Goal: Transaction & Acquisition: Download file/media

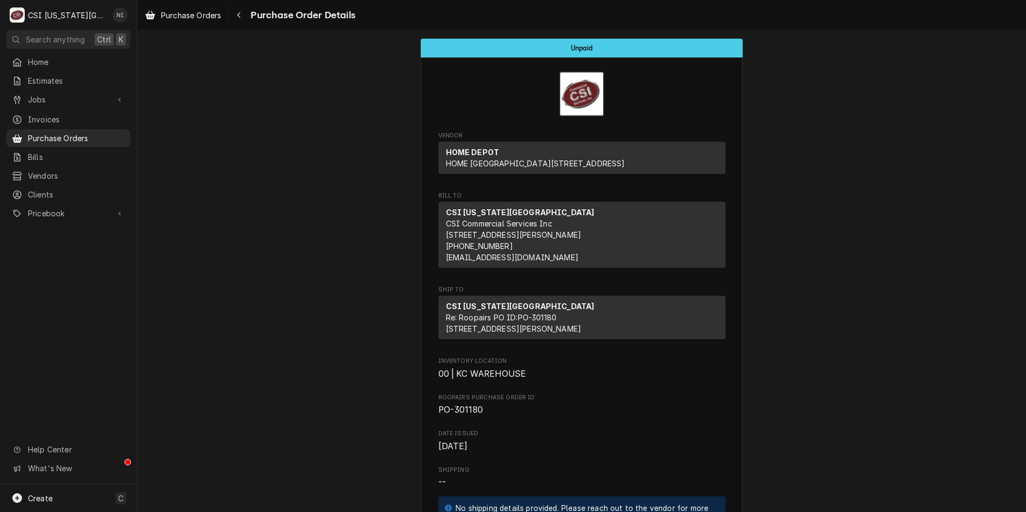
scroll to position [990, 0]
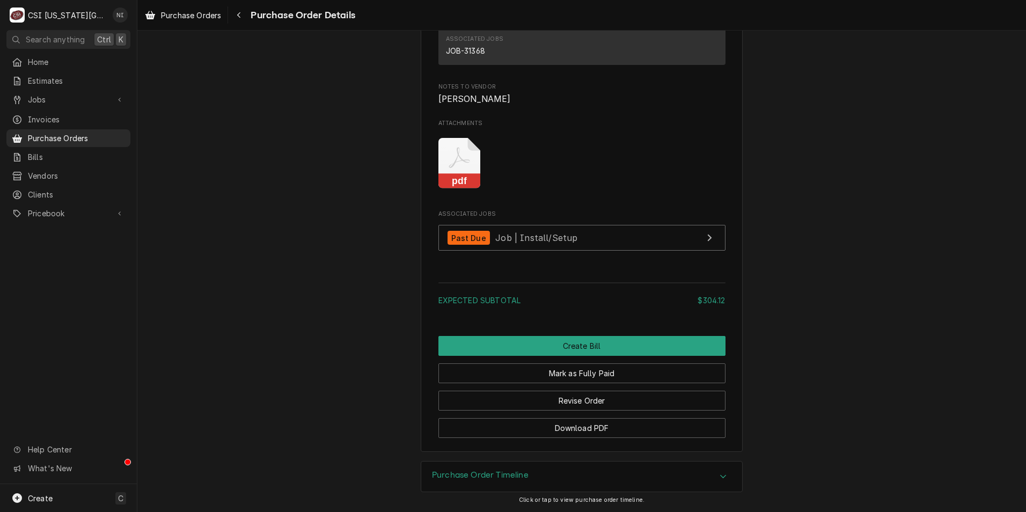
click at [451, 151] on icon "Attachments" at bounding box center [459, 163] width 42 height 51
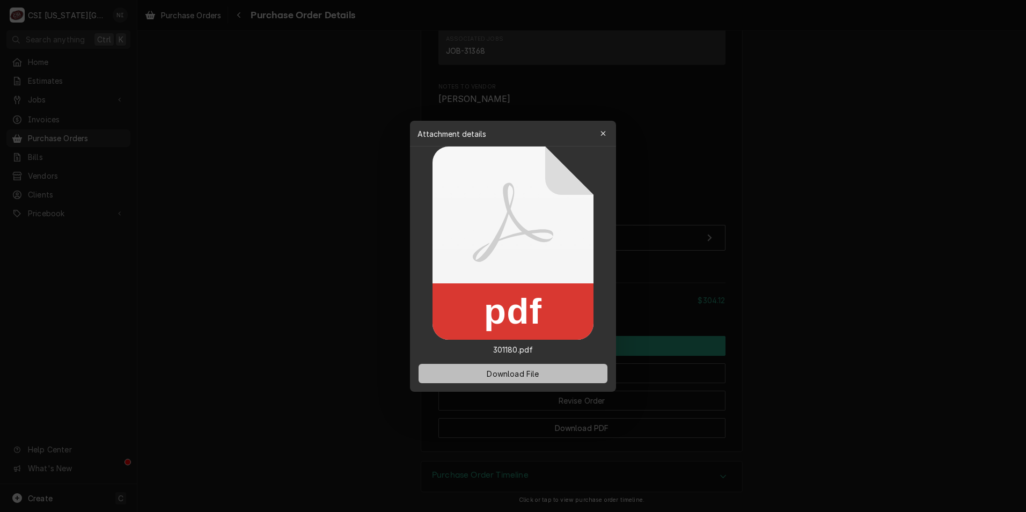
click at [517, 372] on span "Download File" at bounding box center [512, 373] width 56 height 11
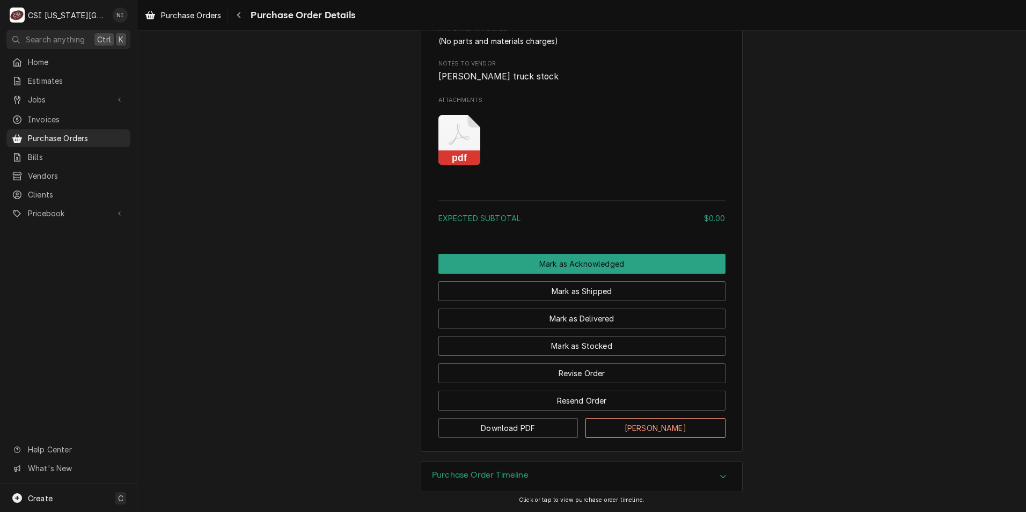
scroll to position [670, 0]
click at [441, 155] on rect "Attachments" at bounding box center [459, 158] width 42 height 15
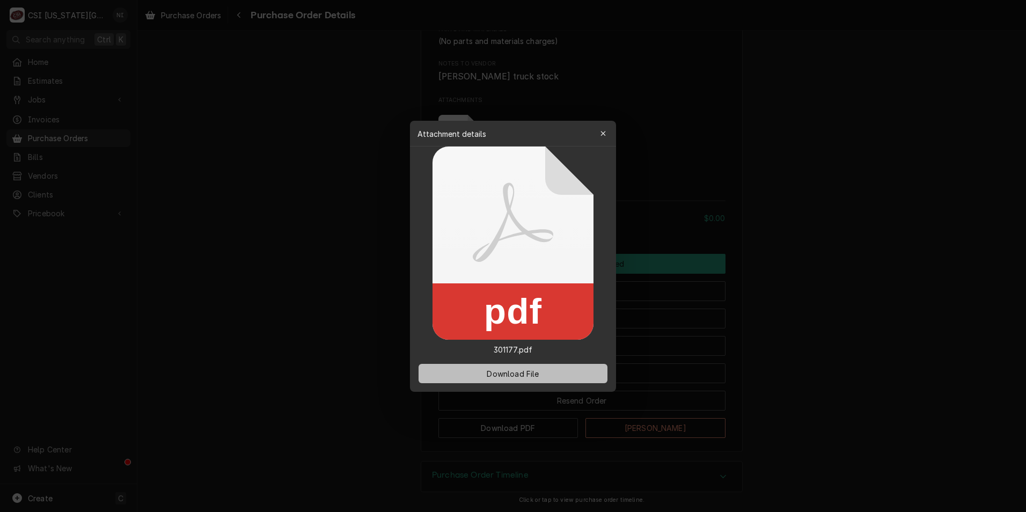
click at [524, 371] on span "Download File" at bounding box center [512, 373] width 56 height 11
click at [554, 379] on button "Download File" at bounding box center [513, 373] width 189 height 19
drag, startPoint x: 564, startPoint y: 365, endPoint x: 577, endPoint y: 358, distance: 14.2
click at [564, 365] on button "Download File" at bounding box center [513, 373] width 189 height 19
drag, startPoint x: 330, startPoint y: 101, endPoint x: 336, endPoint y: 101, distance: 6.4
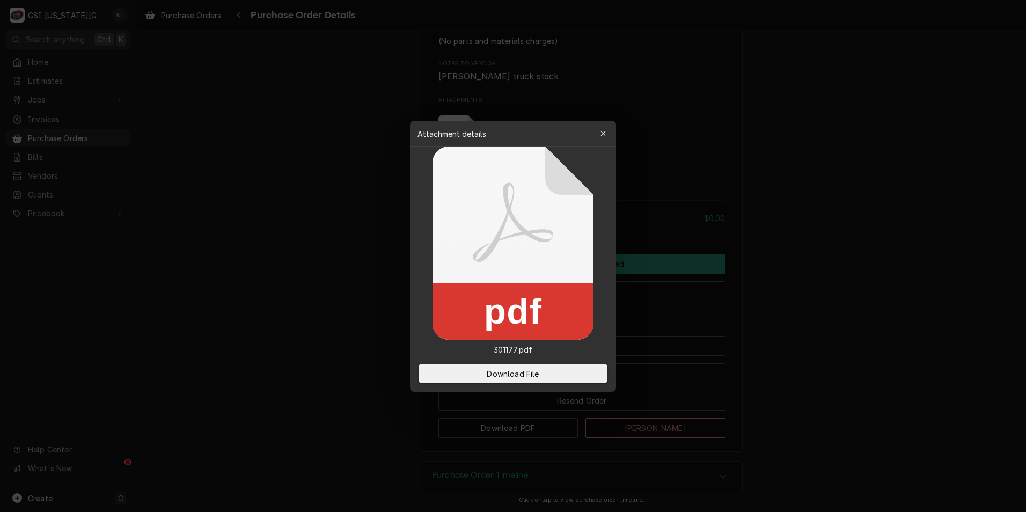
click at [330, 101] on div at bounding box center [513, 256] width 1026 height 512
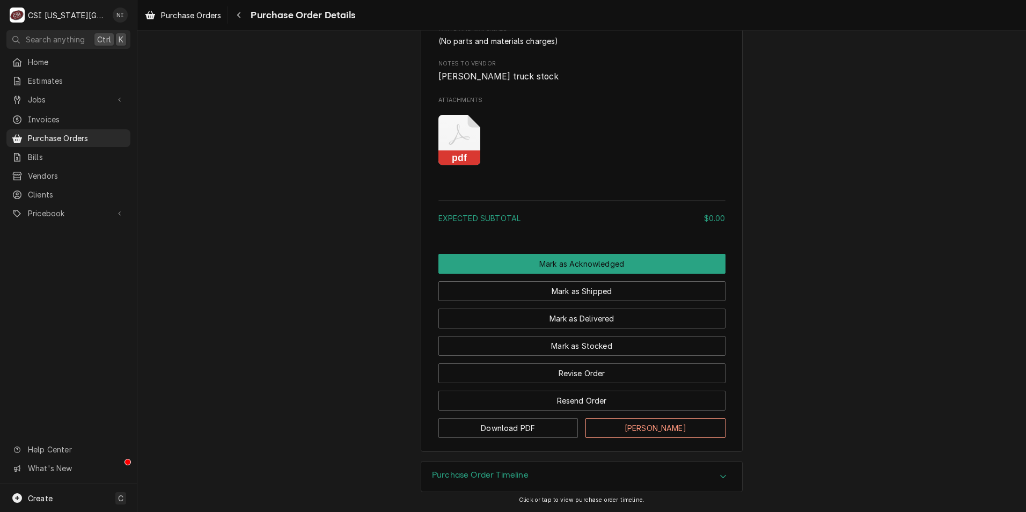
click at [445, 148] on icon "Attachments" at bounding box center [459, 140] width 42 height 51
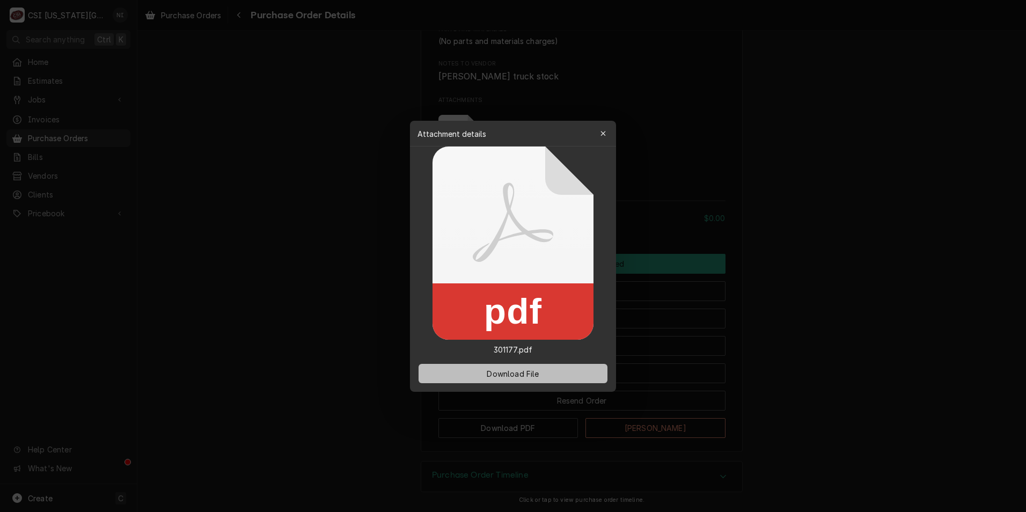
click at [553, 378] on button "Download File" at bounding box center [513, 373] width 189 height 19
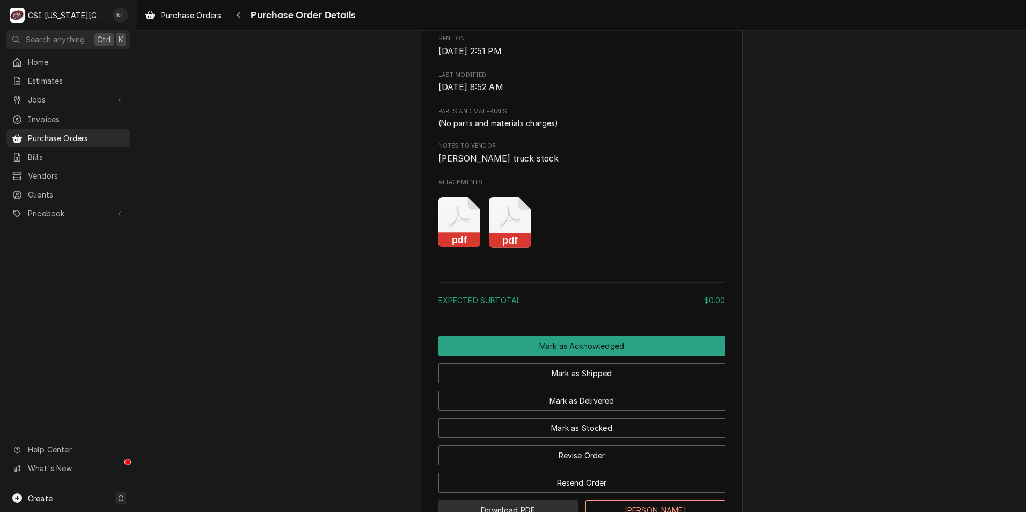
scroll to position [670, 0]
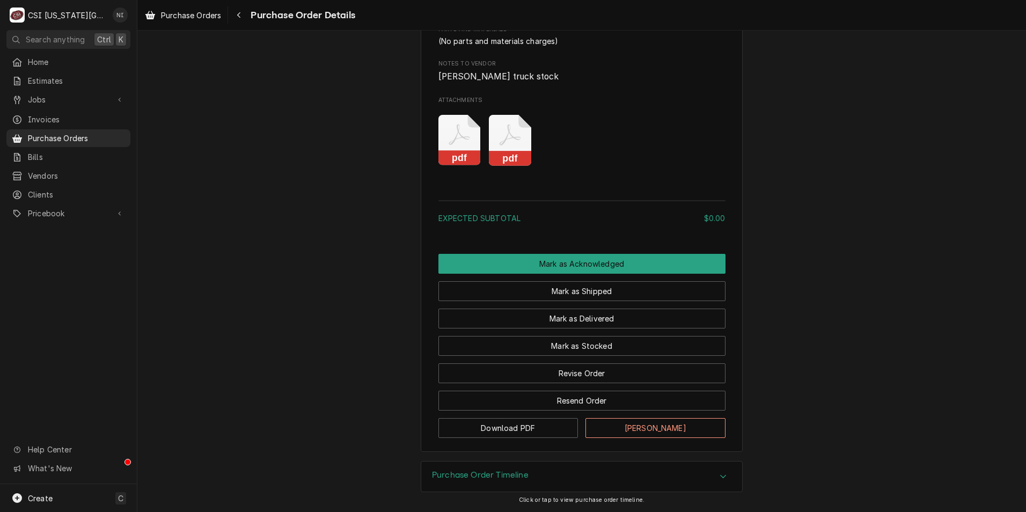
click at [449, 127] on icon "Attachments" at bounding box center [459, 140] width 42 height 51
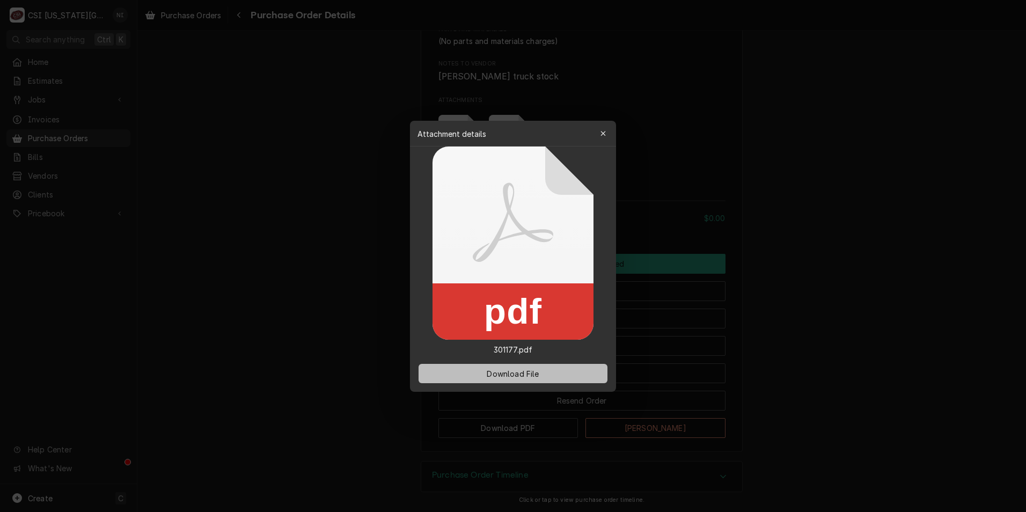
click at [484, 369] on span "Download File" at bounding box center [512, 373] width 56 height 11
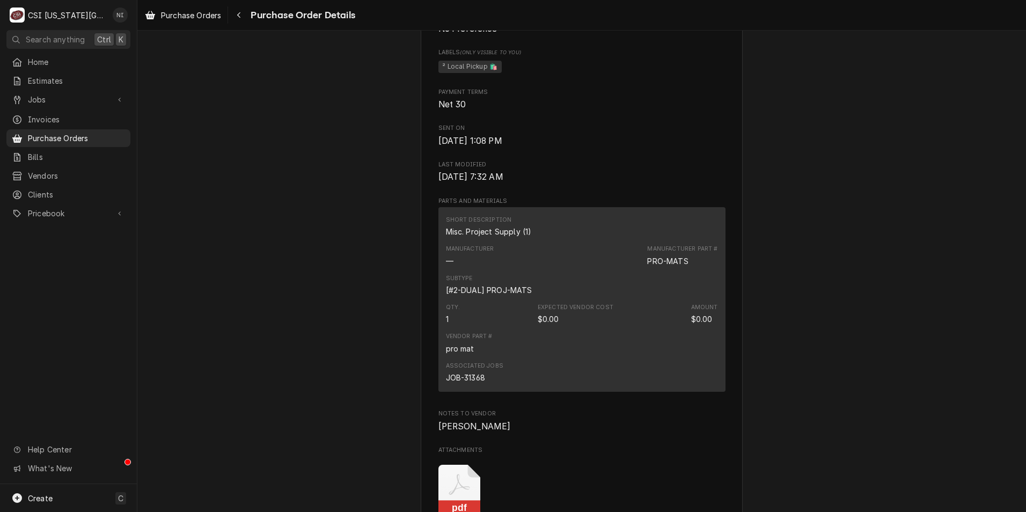
scroll to position [644, 0]
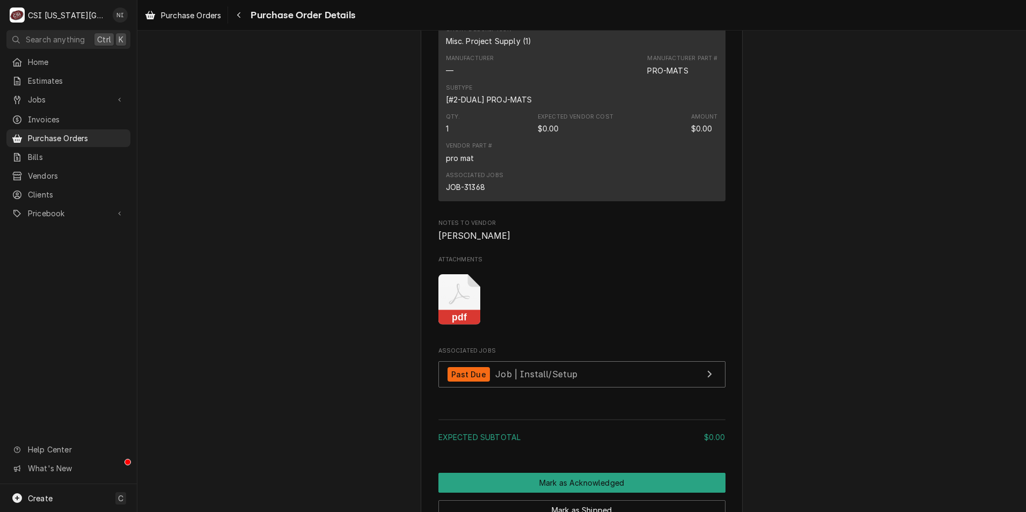
click at [465, 325] on icon "pdf" at bounding box center [459, 299] width 42 height 51
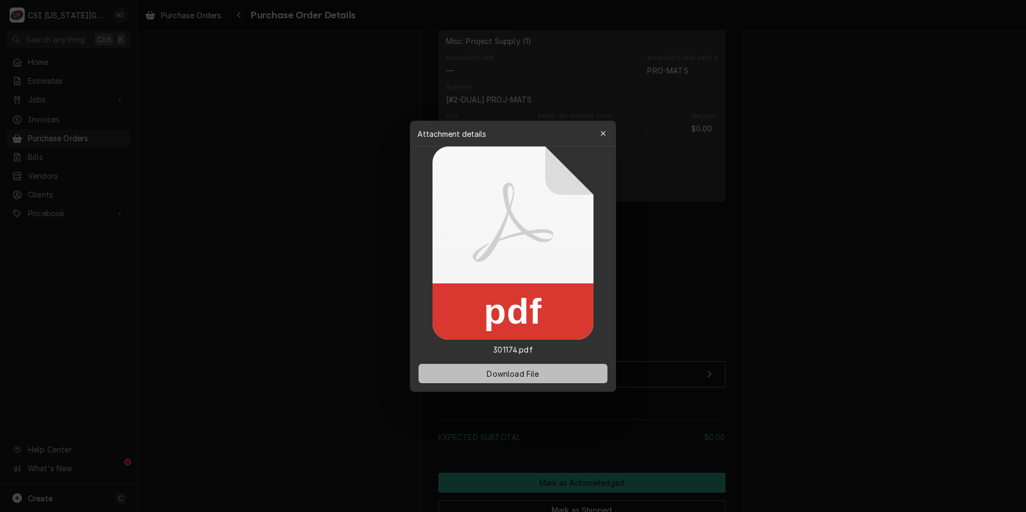
click at [500, 370] on span "Download File" at bounding box center [512, 373] width 56 height 11
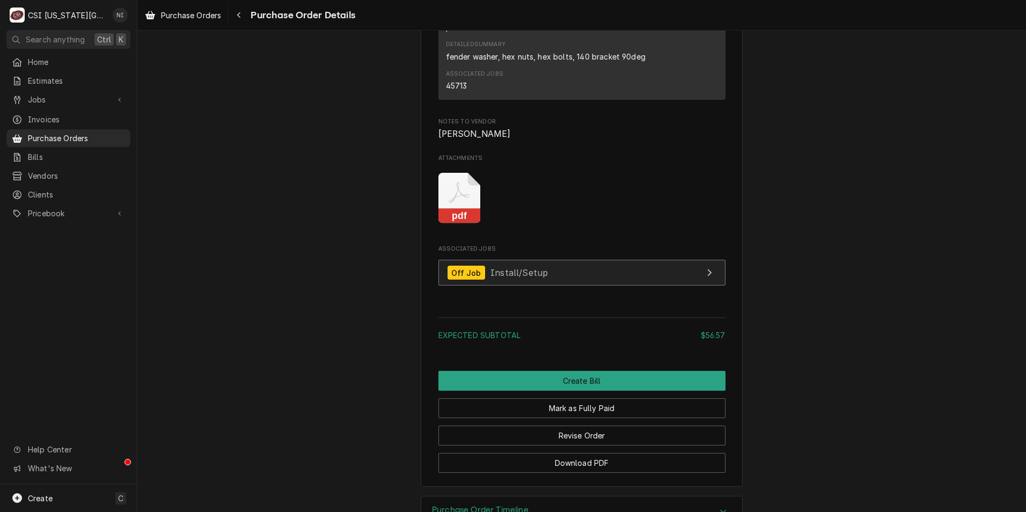
scroll to position [912, 0]
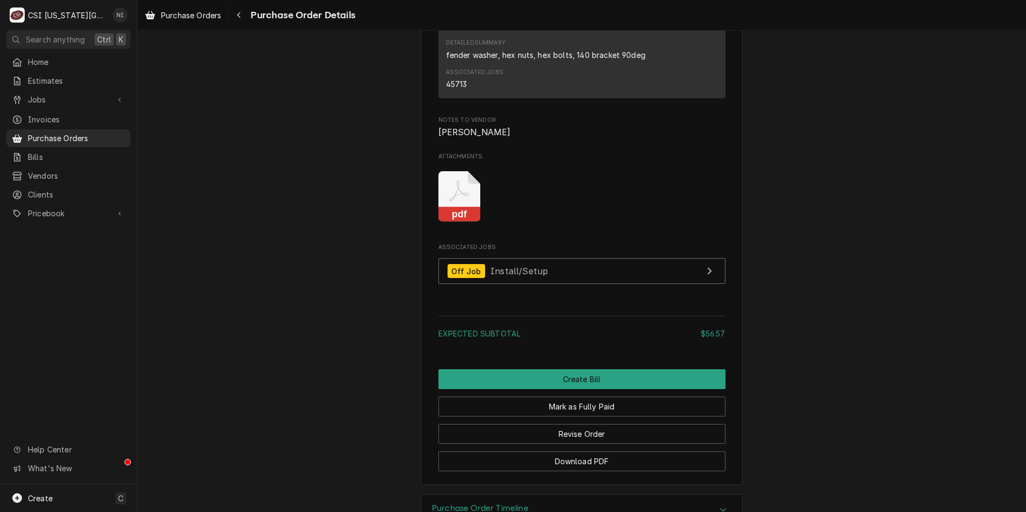
click at [466, 222] on rect "Attachments" at bounding box center [459, 214] width 42 height 15
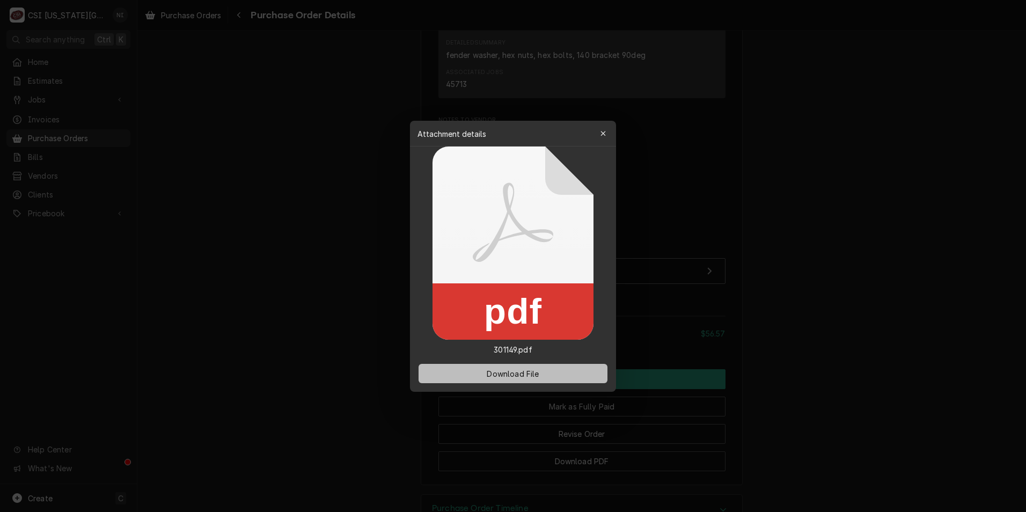
click at [522, 364] on button "Download File" at bounding box center [513, 373] width 189 height 19
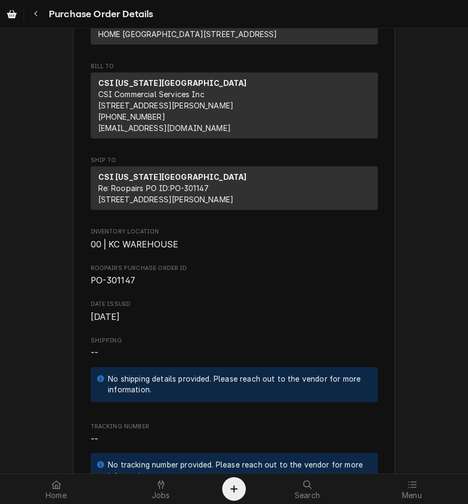
scroll to position [54, 0]
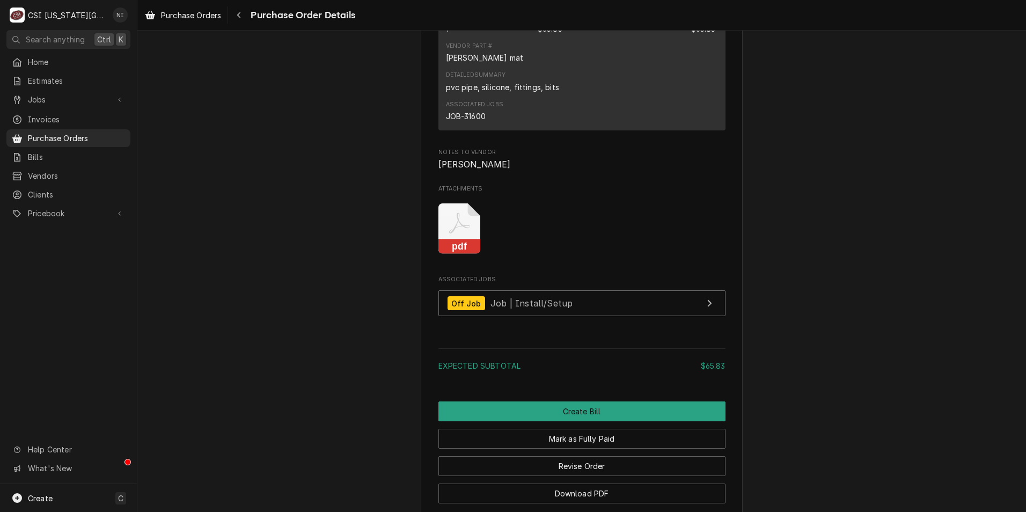
scroll to position [990, 0]
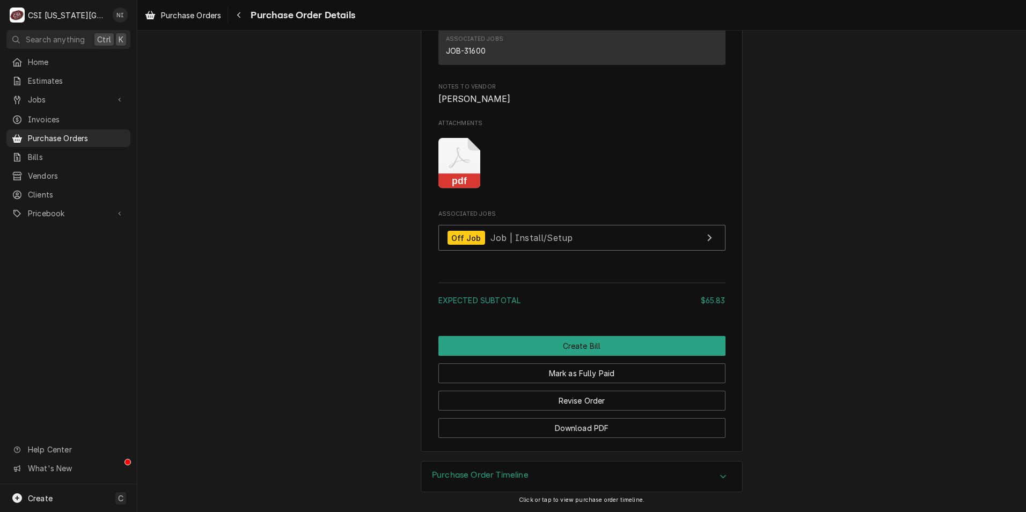
click at [456, 174] on rect "Attachments" at bounding box center [459, 181] width 42 height 15
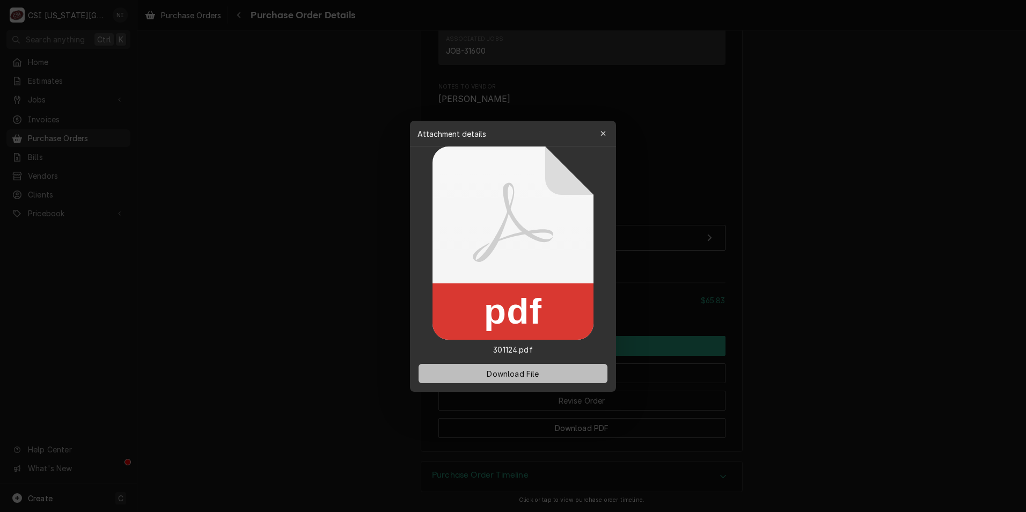
click at [467, 373] on span "Download File" at bounding box center [512, 373] width 56 height 11
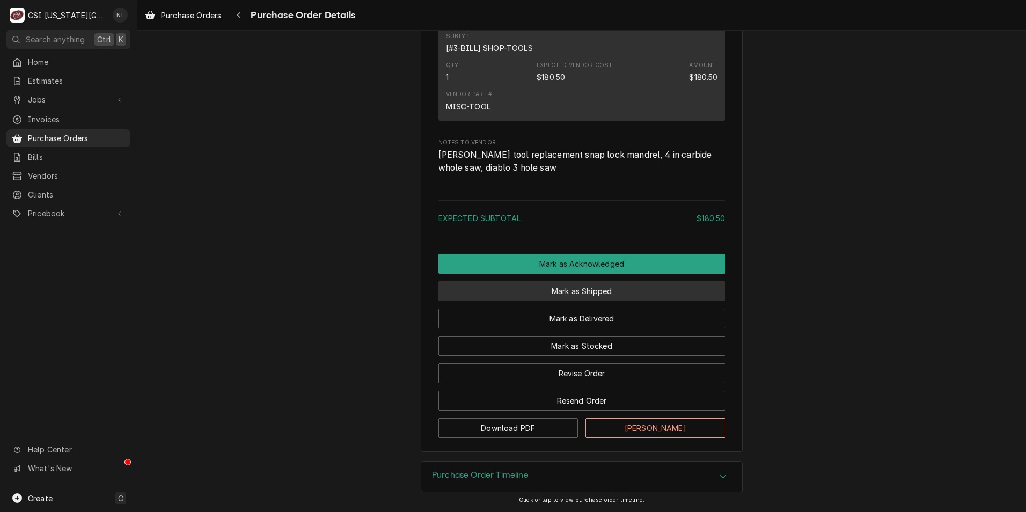
scroll to position [740, 0]
click at [519, 470] on h3 "Purchase Order Timeline" at bounding box center [480, 475] width 97 height 10
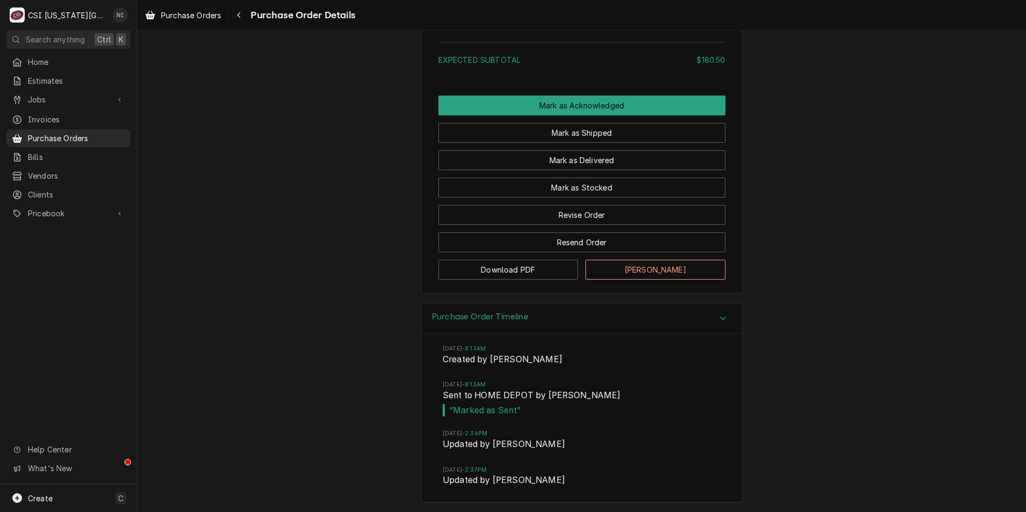
scroll to position [900, 0]
click at [720, 314] on icon "Accordion Header" at bounding box center [724, 316] width 8 height 9
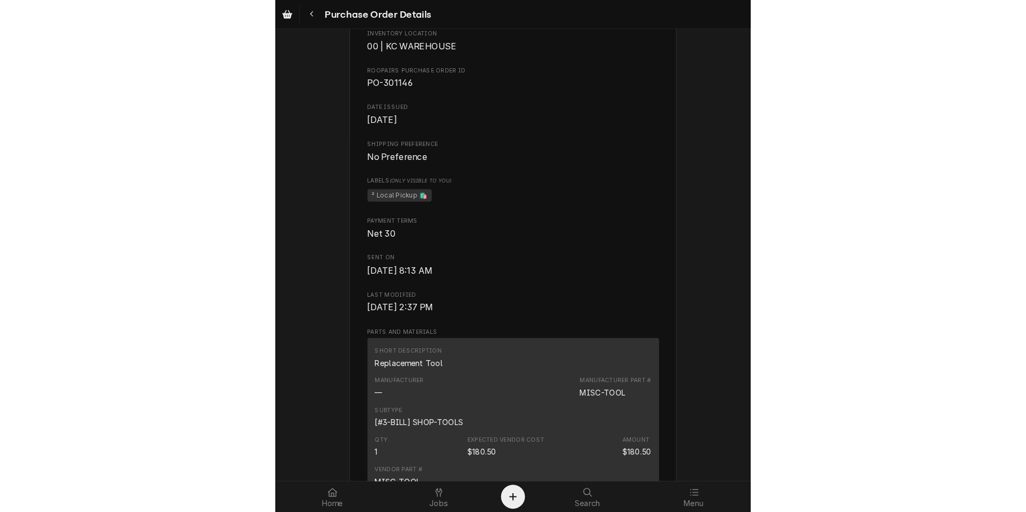
scroll to position [322, 0]
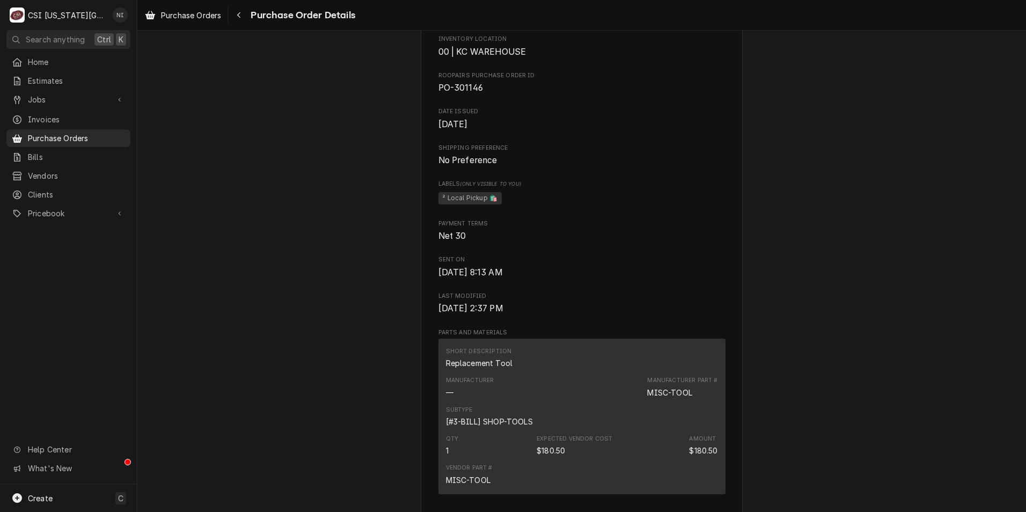
click at [856, 283] on div "Sent Vendor HOME DEPOT HOME DEPOT PO Box 6031 The Lakes, NV 88901-6031 Bill To …" at bounding box center [581, 272] width 889 height 1126
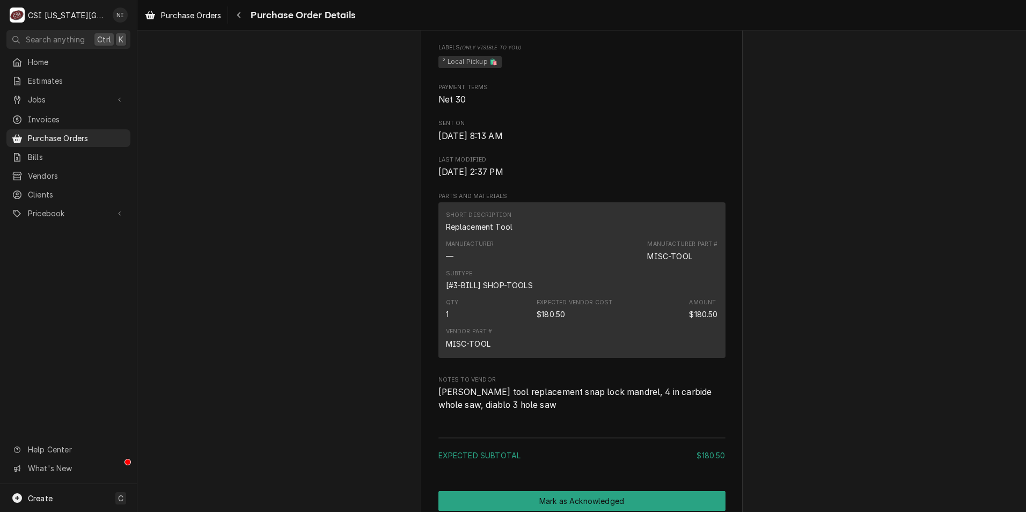
scroll to position [698, 0]
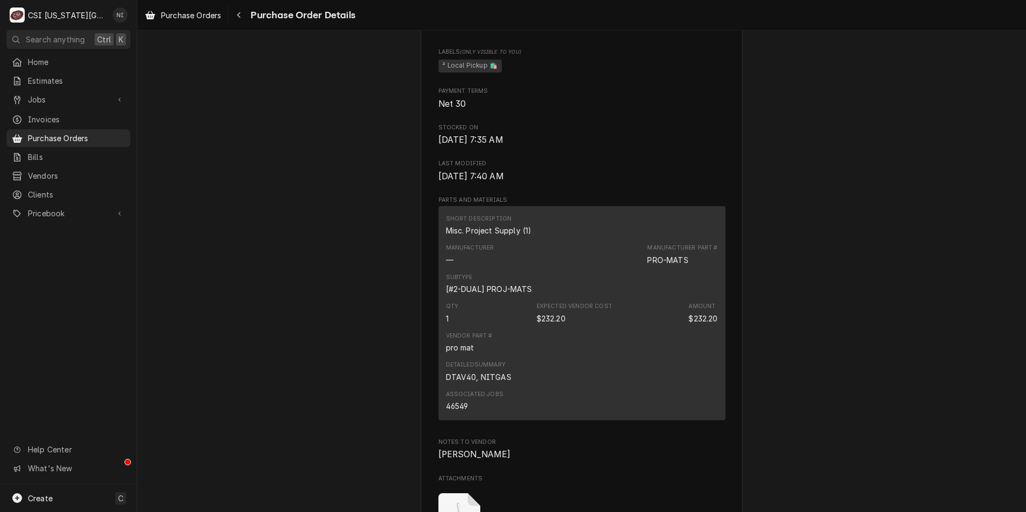
scroll to position [912, 0]
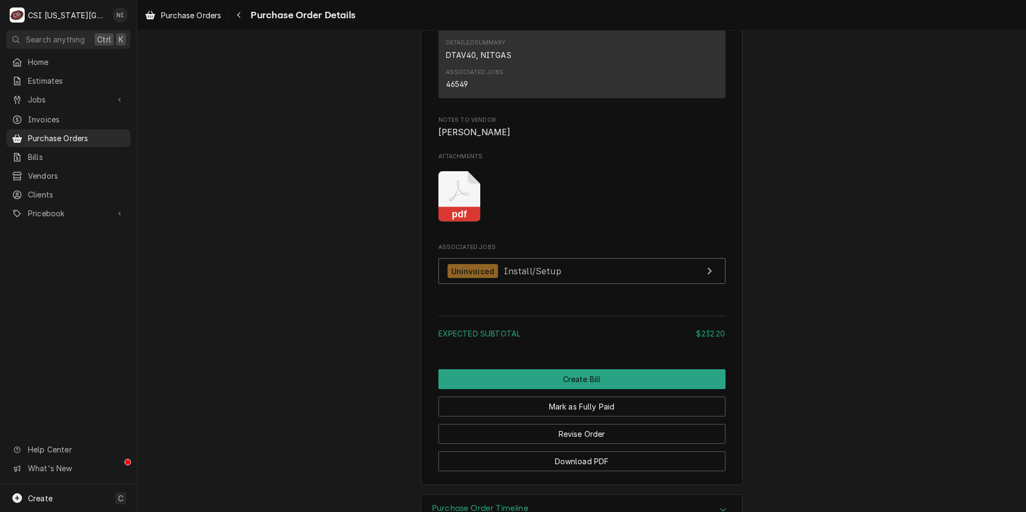
click at [466, 222] on rect "Attachments" at bounding box center [459, 214] width 42 height 15
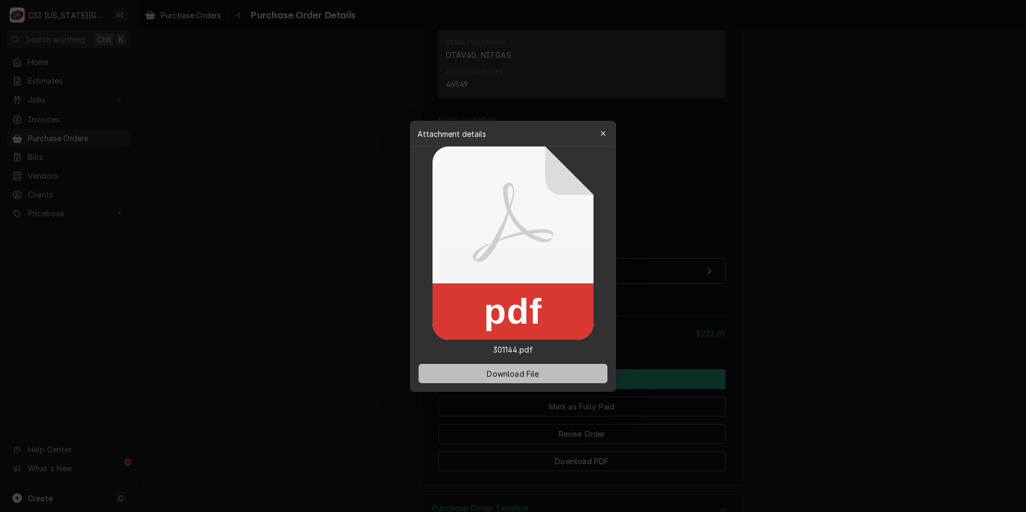
click at [477, 380] on button "Download File" at bounding box center [513, 373] width 189 height 19
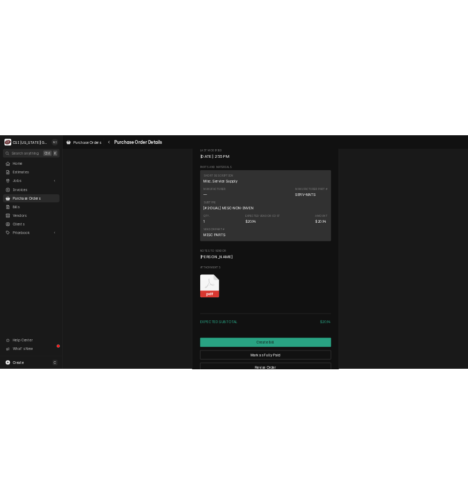
scroll to position [751, 0]
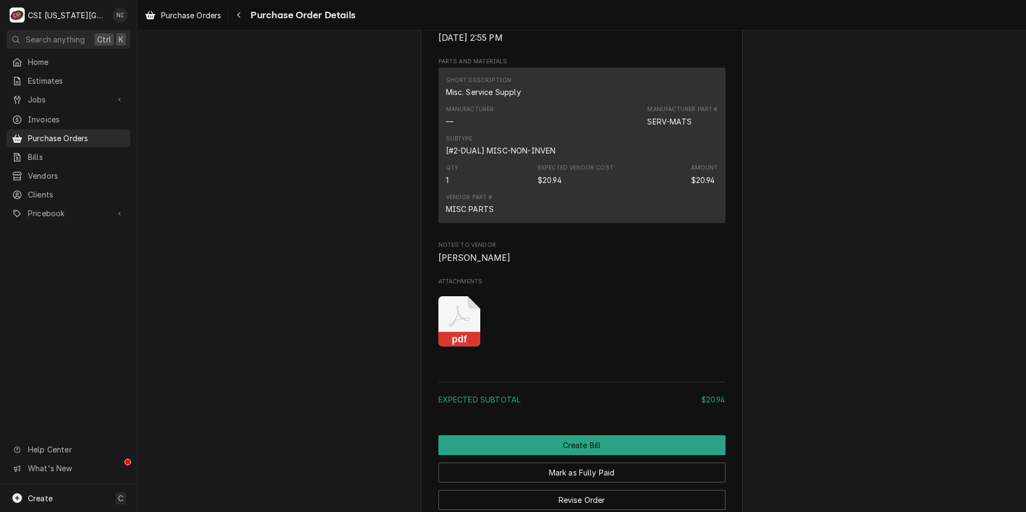
click at [460, 347] on icon "Attachments" at bounding box center [459, 321] width 42 height 51
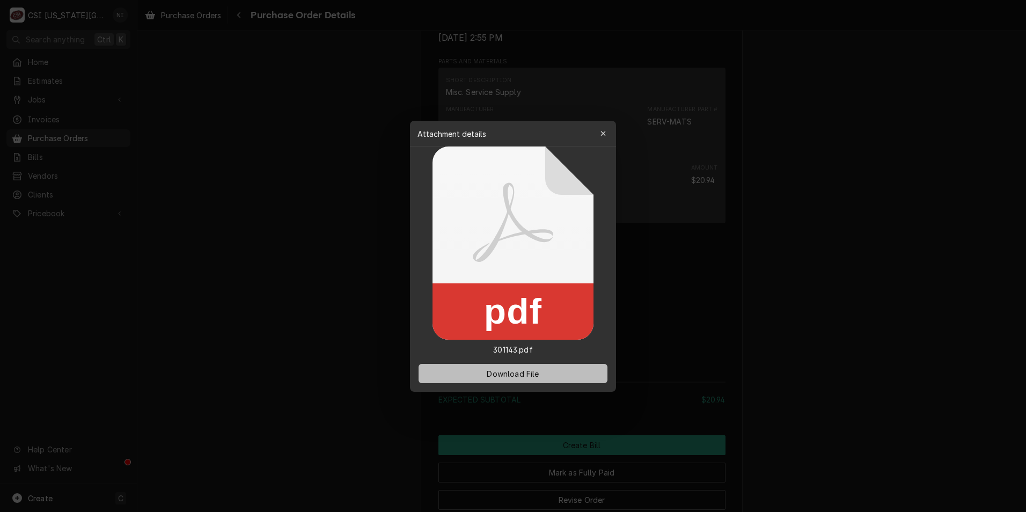
click at [495, 371] on span "Download File" at bounding box center [512, 373] width 56 height 11
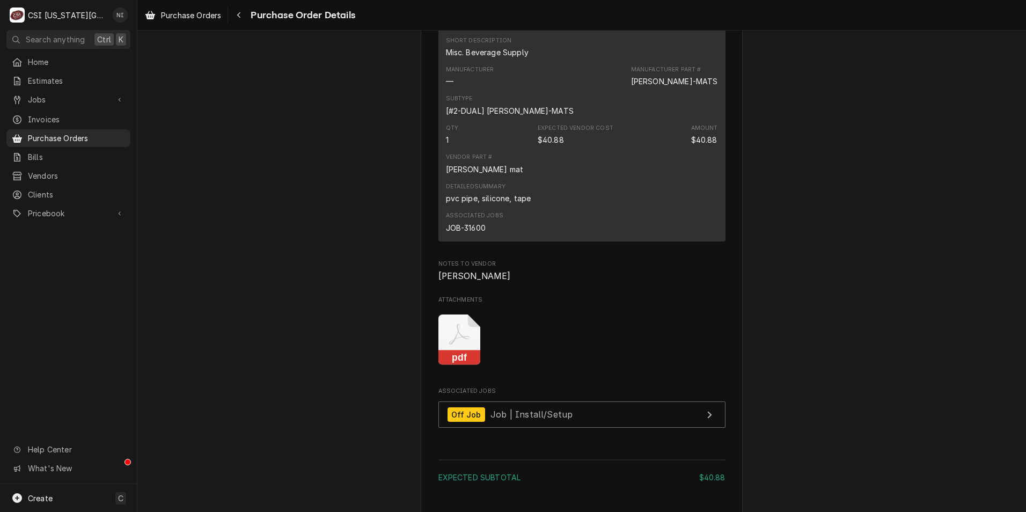
scroll to position [751, 0]
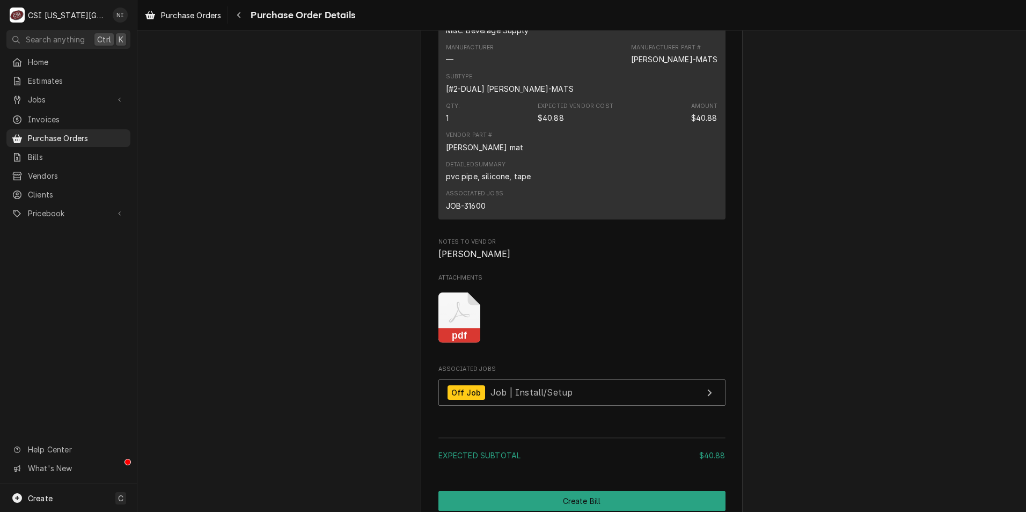
click at [467, 343] on icon "Attachments" at bounding box center [459, 317] width 42 height 51
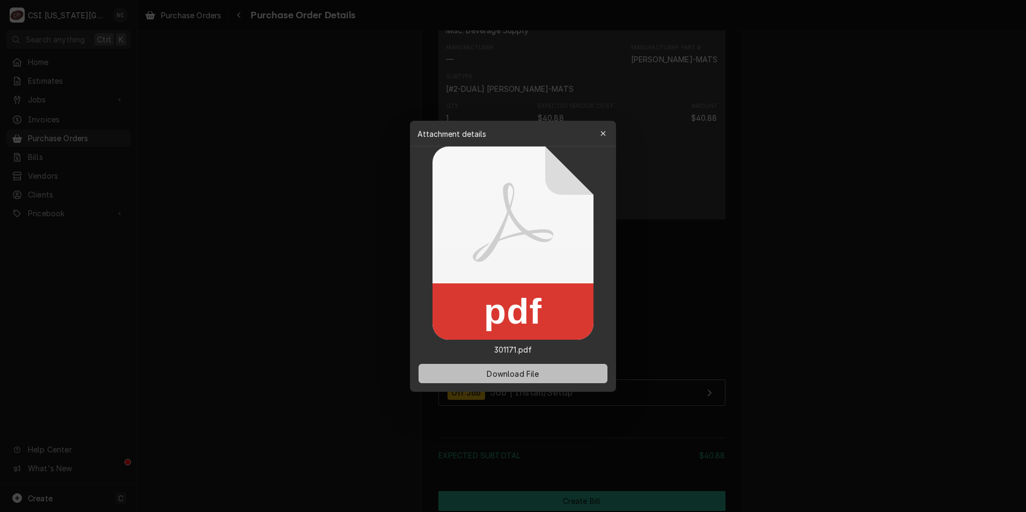
click at [467, 369] on span "Download File" at bounding box center [512, 373] width 56 height 11
